Goal: Task Accomplishment & Management: Use online tool/utility

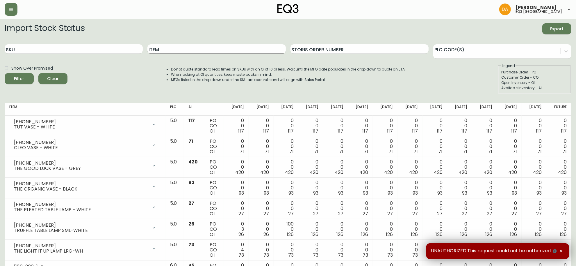
click at [161, 46] on input "Item" at bounding box center [217, 48] width 138 height 9
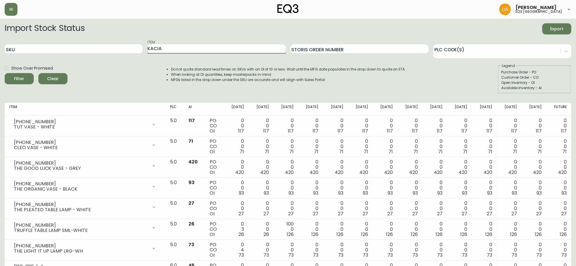
type input "KACIA"
click at [5, 73] on button "Filter" at bounding box center [19, 78] width 29 height 11
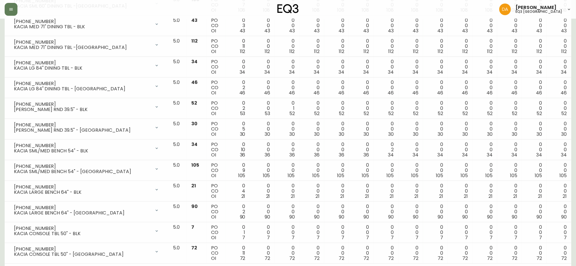
scroll to position [360, 0]
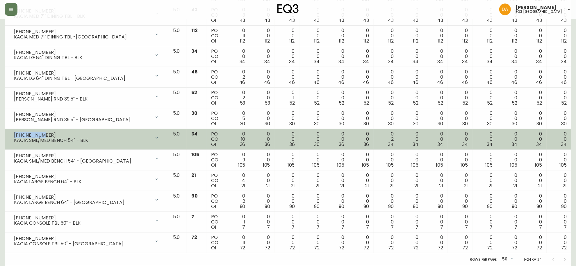
drag, startPoint x: 39, startPoint y: 134, endPoint x: 9, endPoint y: 136, distance: 29.7
click at [9, 136] on div "[PHONE_NUMBER] KACIA SML/MED BENCH 54" - BLK" at bounding box center [86, 137] width 155 height 13
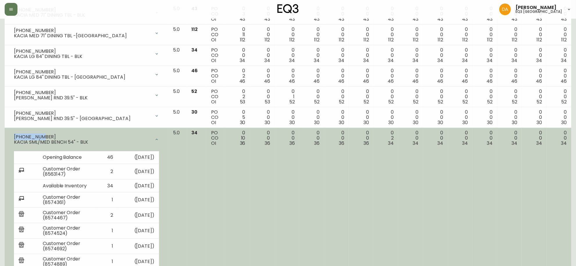
copy div "[PHONE_NUMBER]"
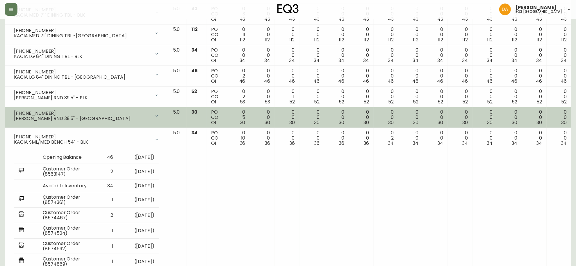
click at [52, 128] on td "[PHONE_NUMBER] KACIA DINETTE RND 39.5" - JAVA Opening Balance 35 ( [DATE] ) Cus…" at bounding box center [87, 117] width 164 height 21
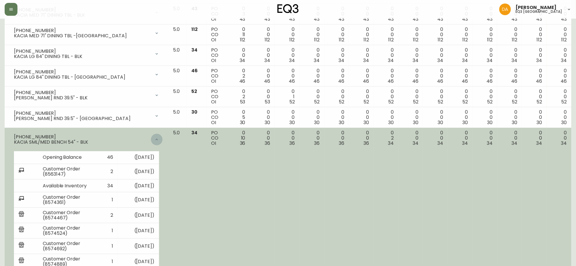
click at [159, 139] on icon at bounding box center [157, 139] width 5 height 5
